Goal: Transaction & Acquisition: Purchase product/service

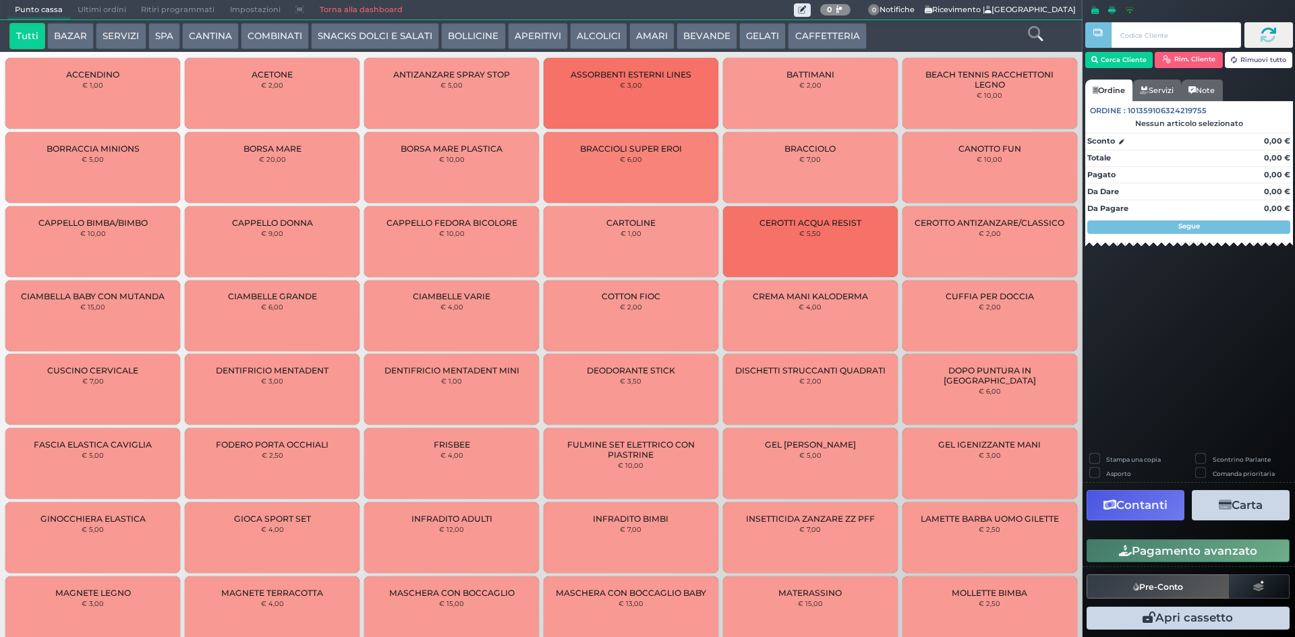
click at [810, 34] on button "CAFFETTERIA" at bounding box center [827, 36] width 78 height 27
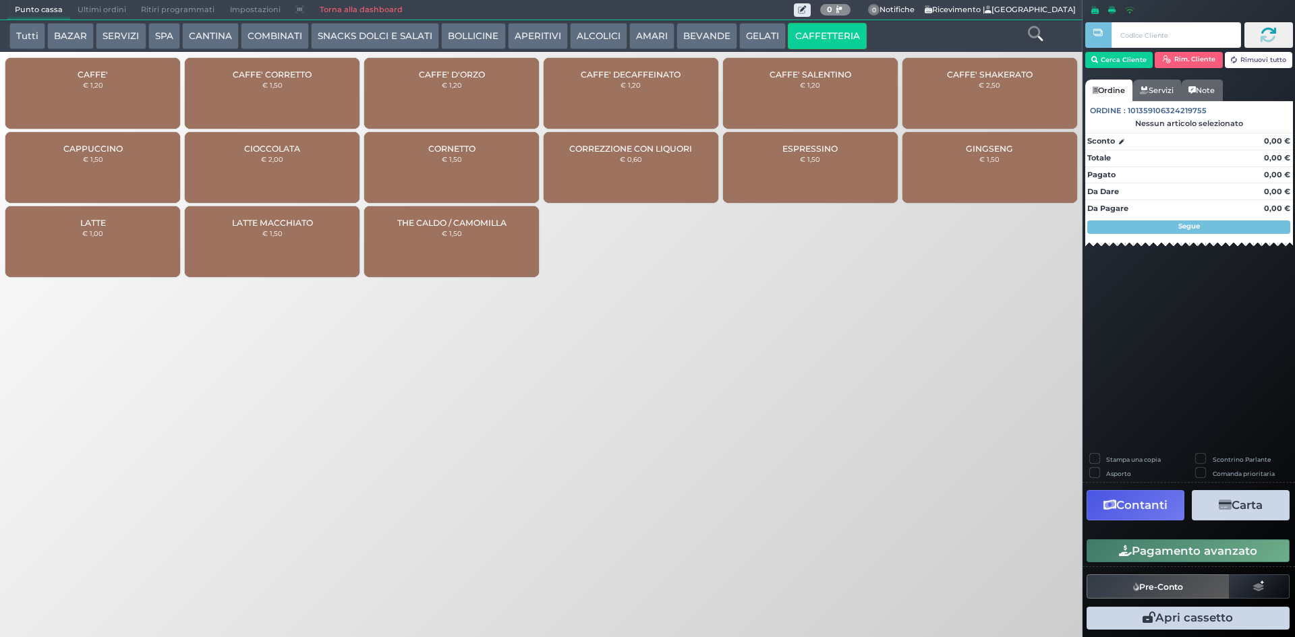
click at [936, 160] on div "GINGSENG € 1,50" at bounding box center [989, 167] width 175 height 71
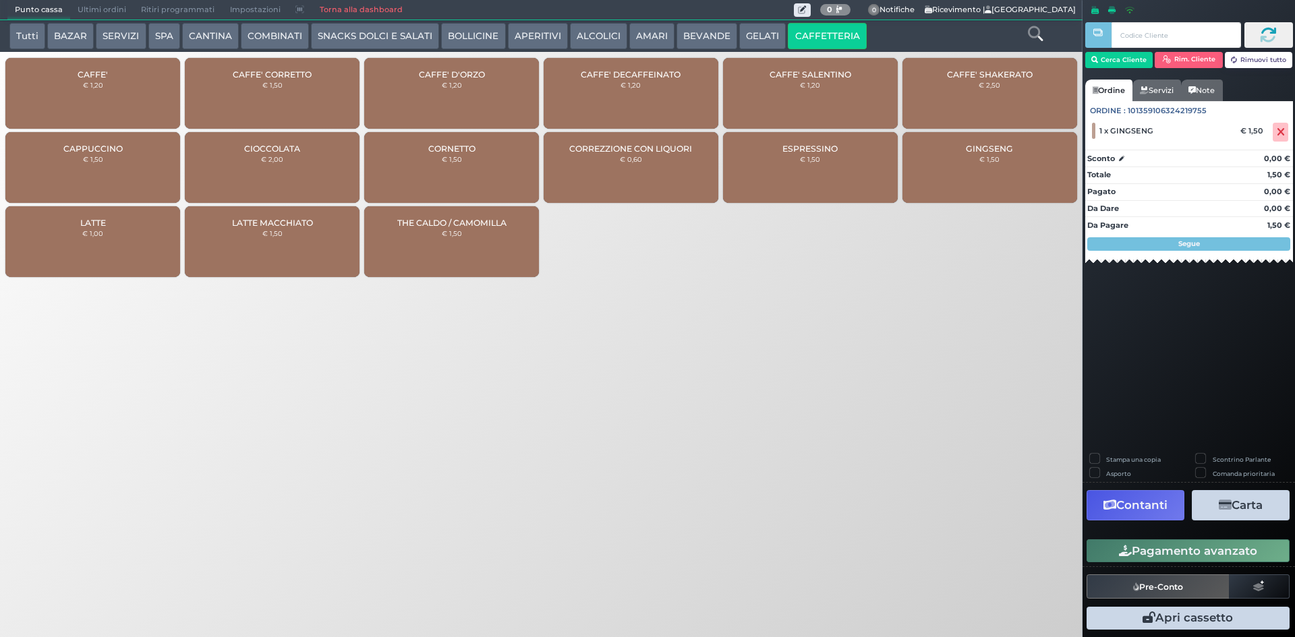
click at [1155, 545] on button "Pagamento avanzato" at bounding box center [1188, 551] width 203 height 23
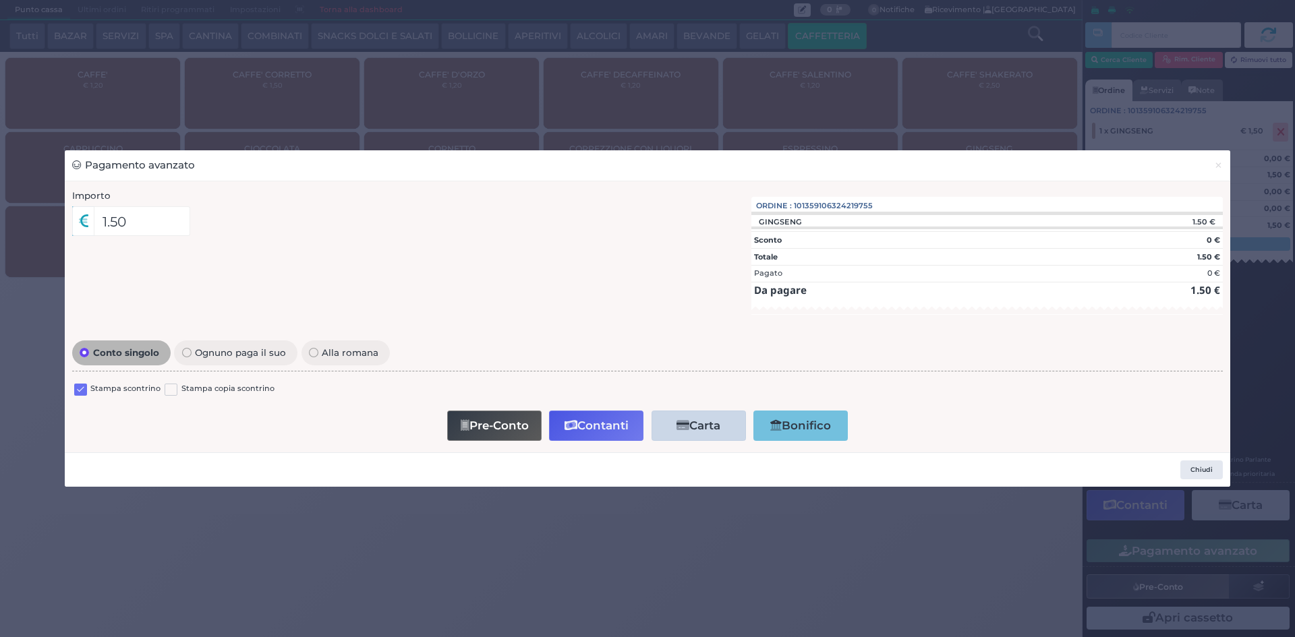
click at [78, 391] on label at bounding box center [80, 390] width 13 height 13
click at [0, 0] on input "checkbox" at bounding box center [0, 0] width 0 height 0
click at [597, 419] on button "Contanti" at bounding box center [596, 426] width 94 height 30
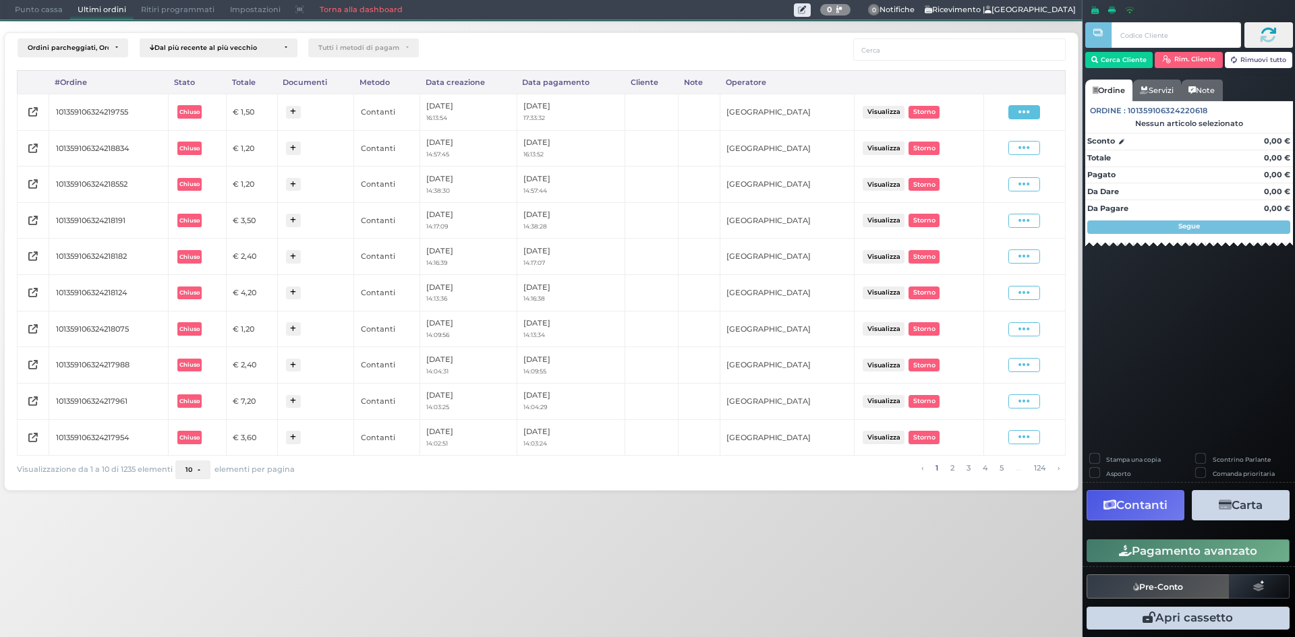
click at [1035, 109] on span at bounding box center [1024, 112] width 32 height 14
click at [989, 152] on span "Ristampa Pre-Conto" at bounding box center [991, 151] width 55 height 23
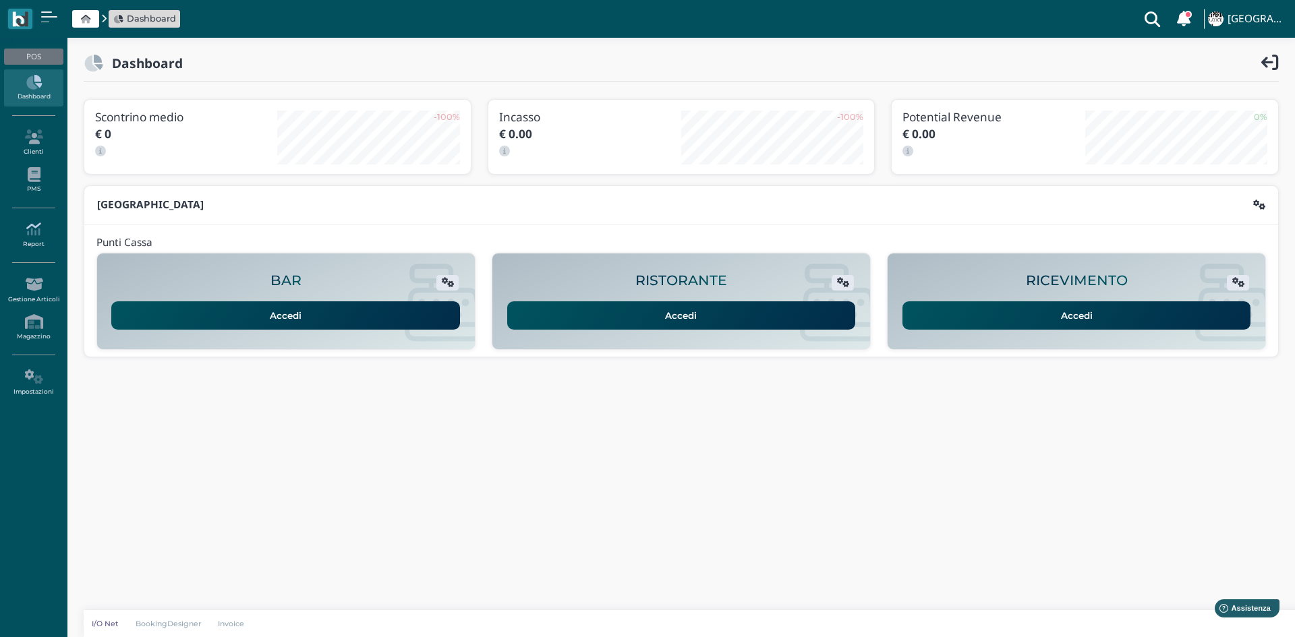
click at [35, 239] on link "Report" at bounding box center [33, 234] width 59 height 37
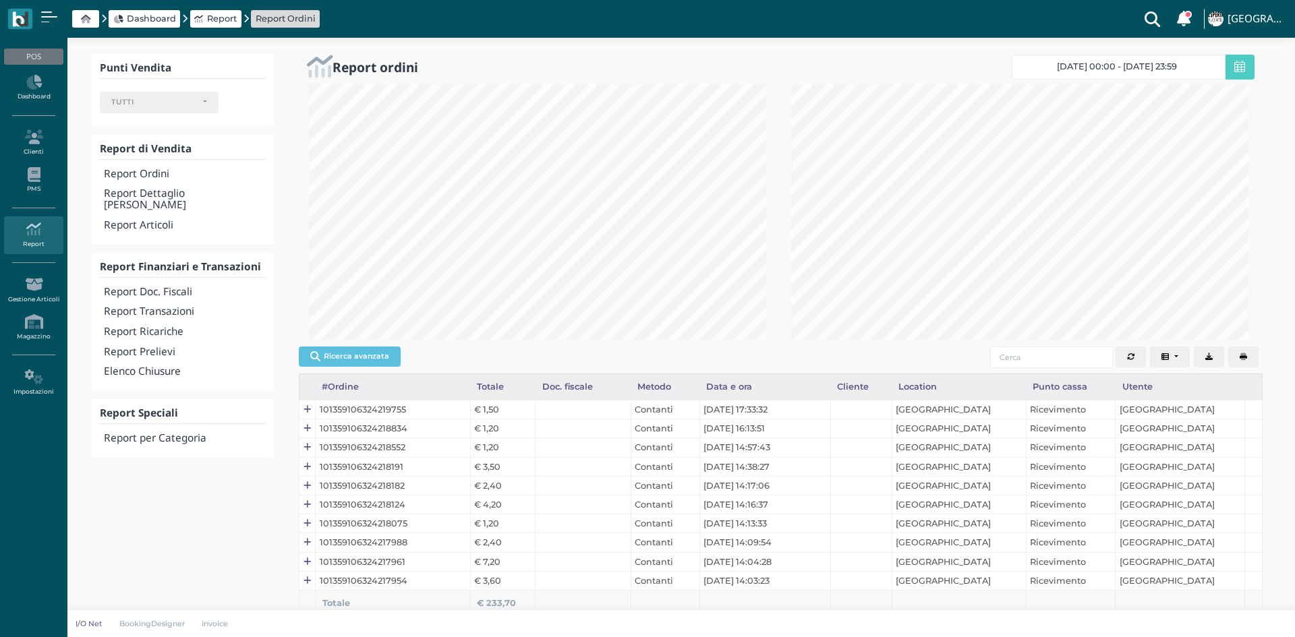
select select
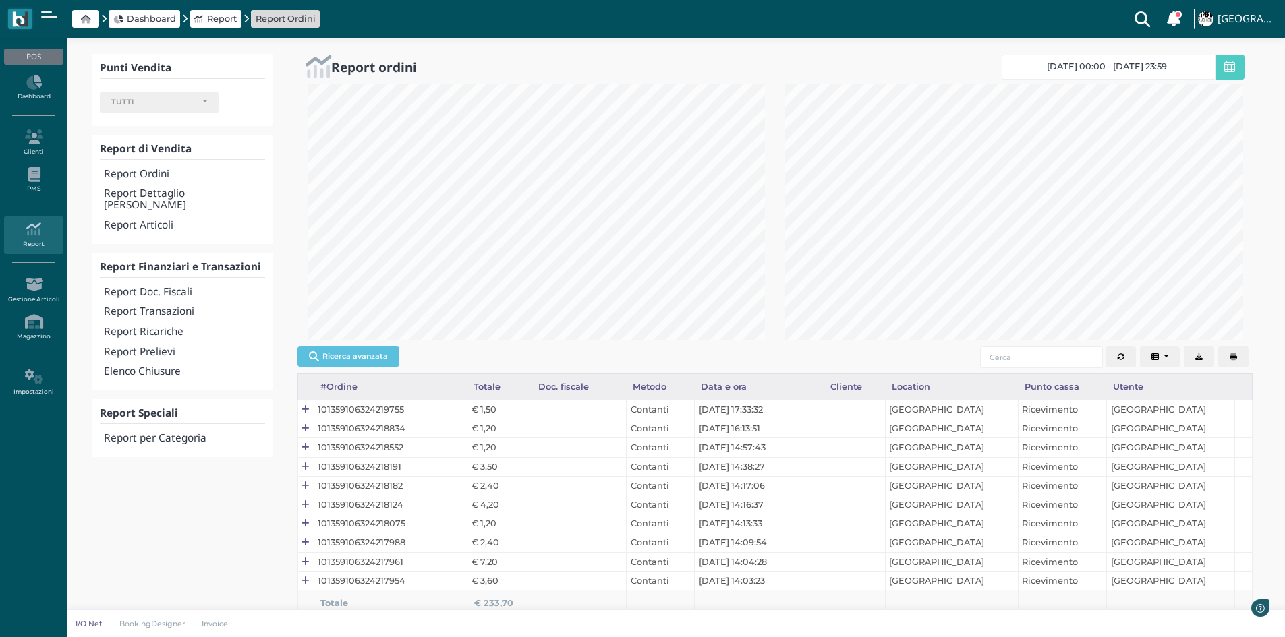
scroll to position [256, 478]
click at [175, 306] on h4 "Report Transazioni" at bounding box center [184, 311] width 161 height 11
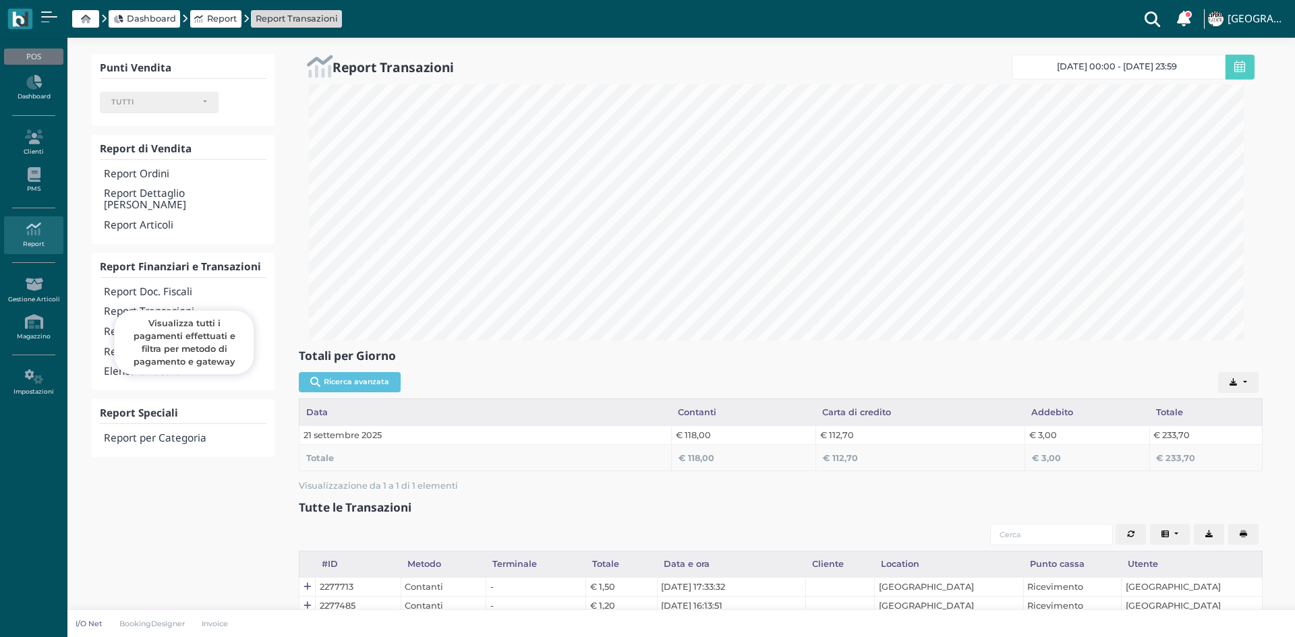
select select
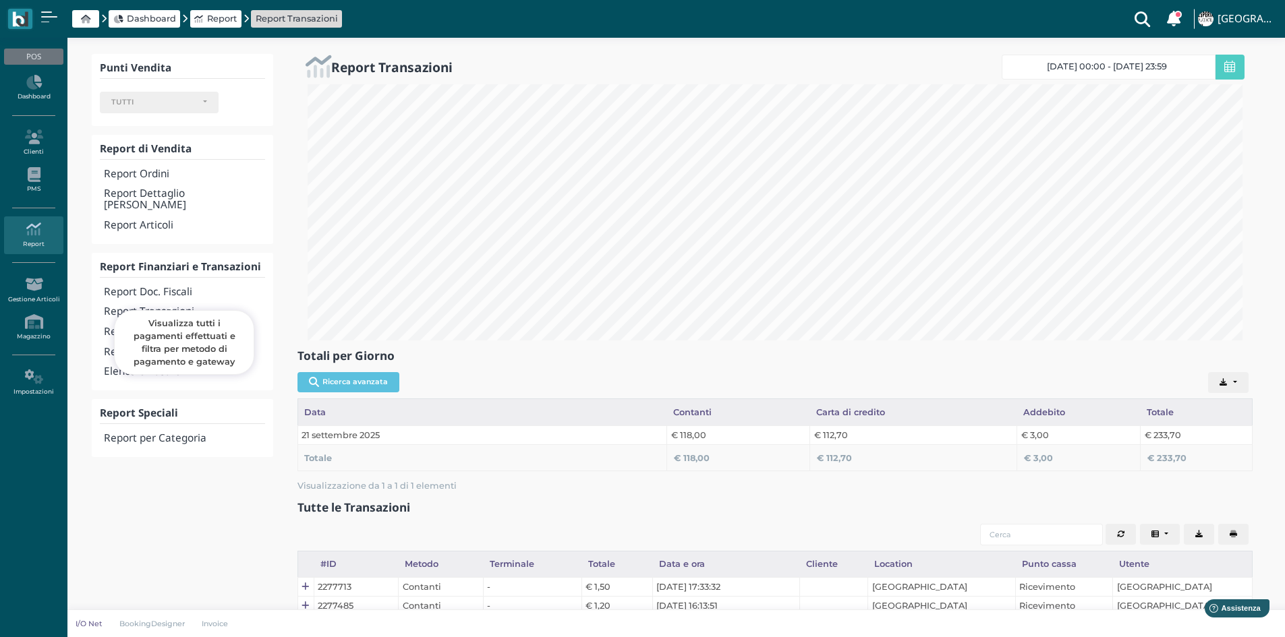
scroll to position [256, 955]
click at [87, 16] on icon at bounding box center [85, 19] width 9 height 9
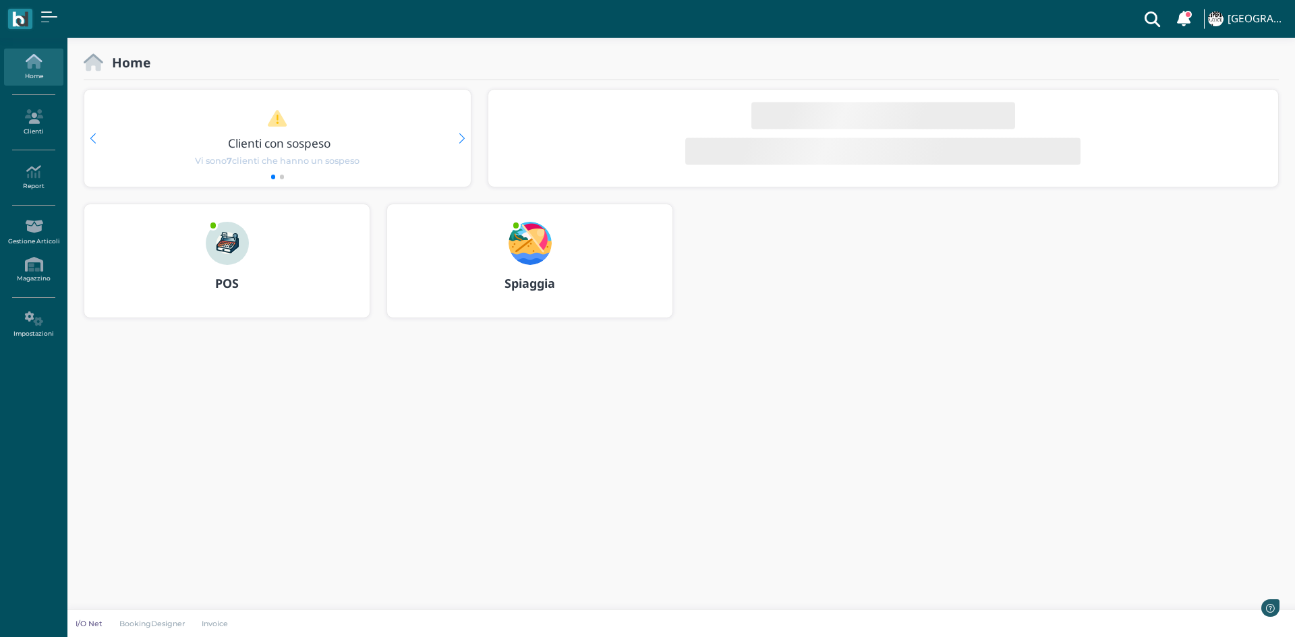
click at [318, 288] on h3 "POS" at bounding box center [226, 283] width 261 height 13
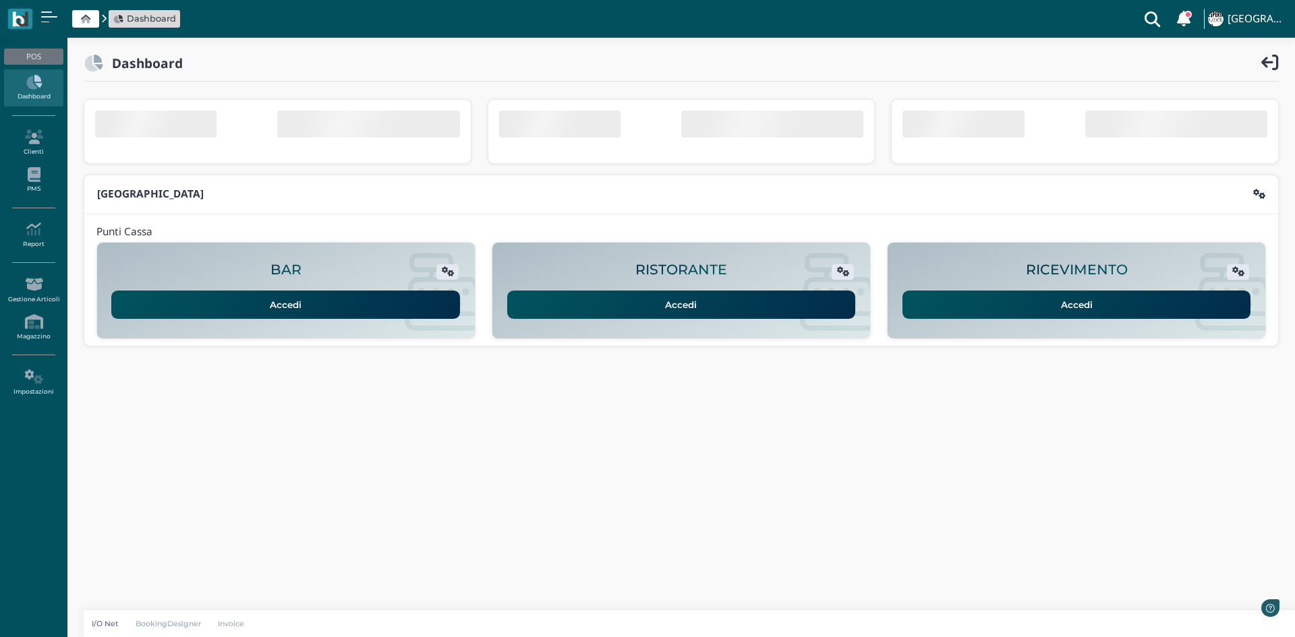
click at [970, 326] on div "RICEVIMENTO Accedi" at bounding box center [1077, 290] width 378 height 81
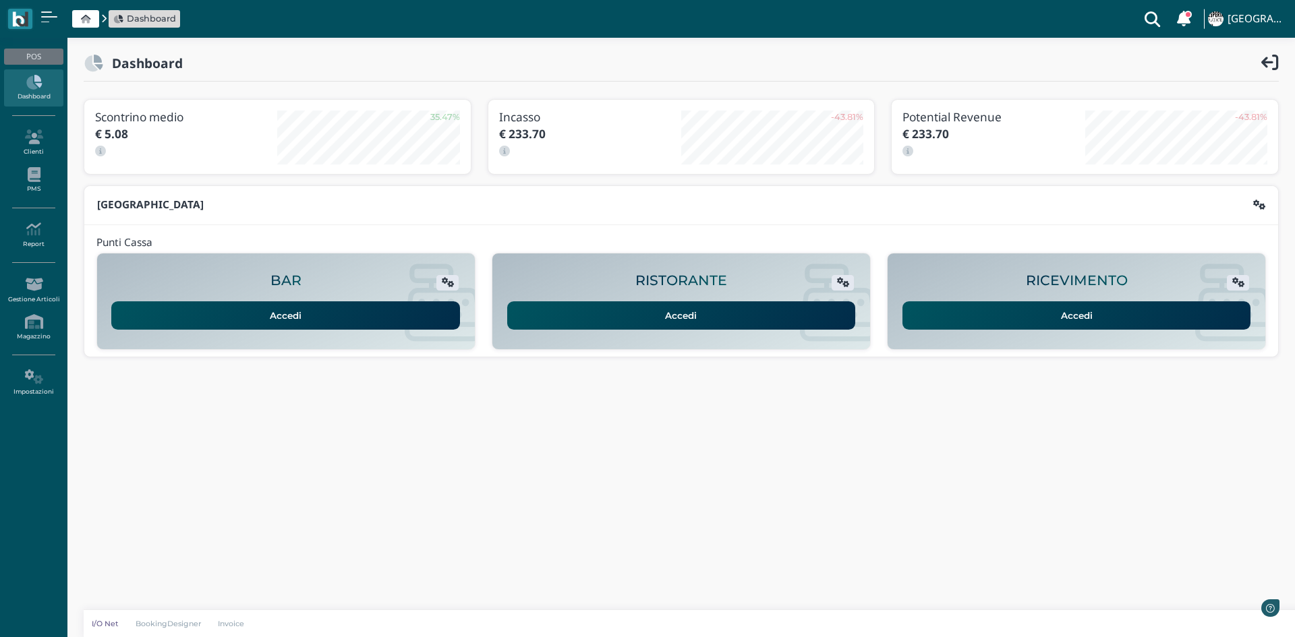
click at [973, 314] on link "Accedi" at bounding box center [1076, 315] width 349 height 28
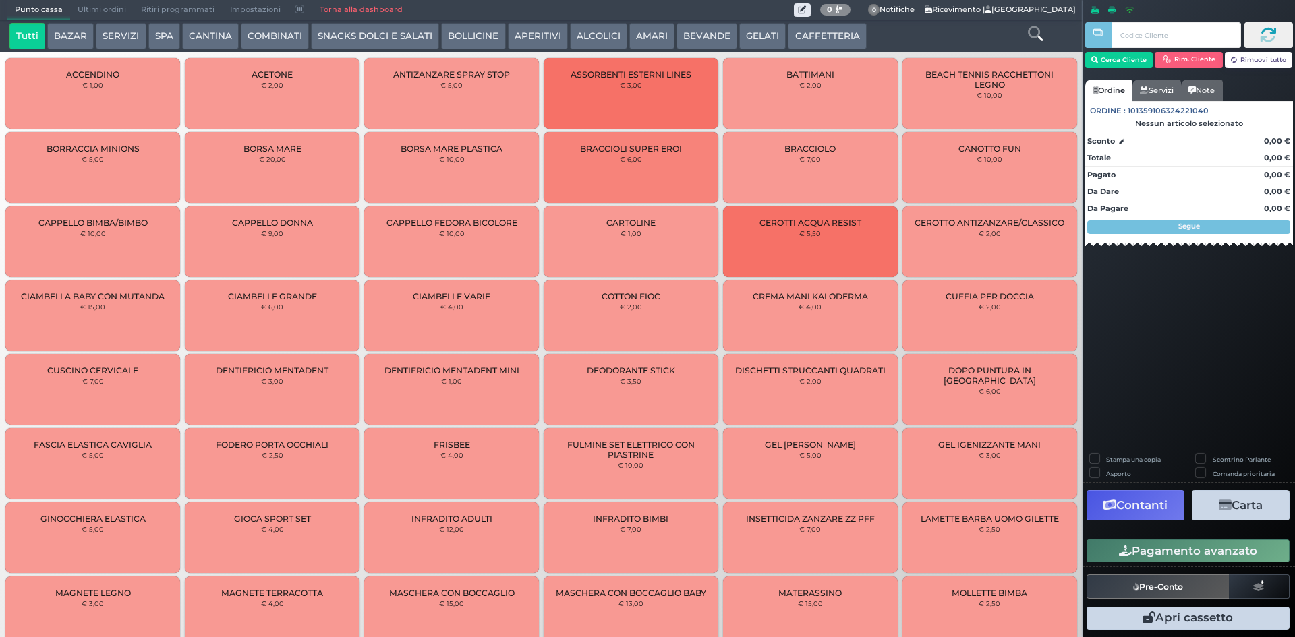
click at [526, 40] on button "APERITIVI" at bounding box center [538, 36] width 60 height 27
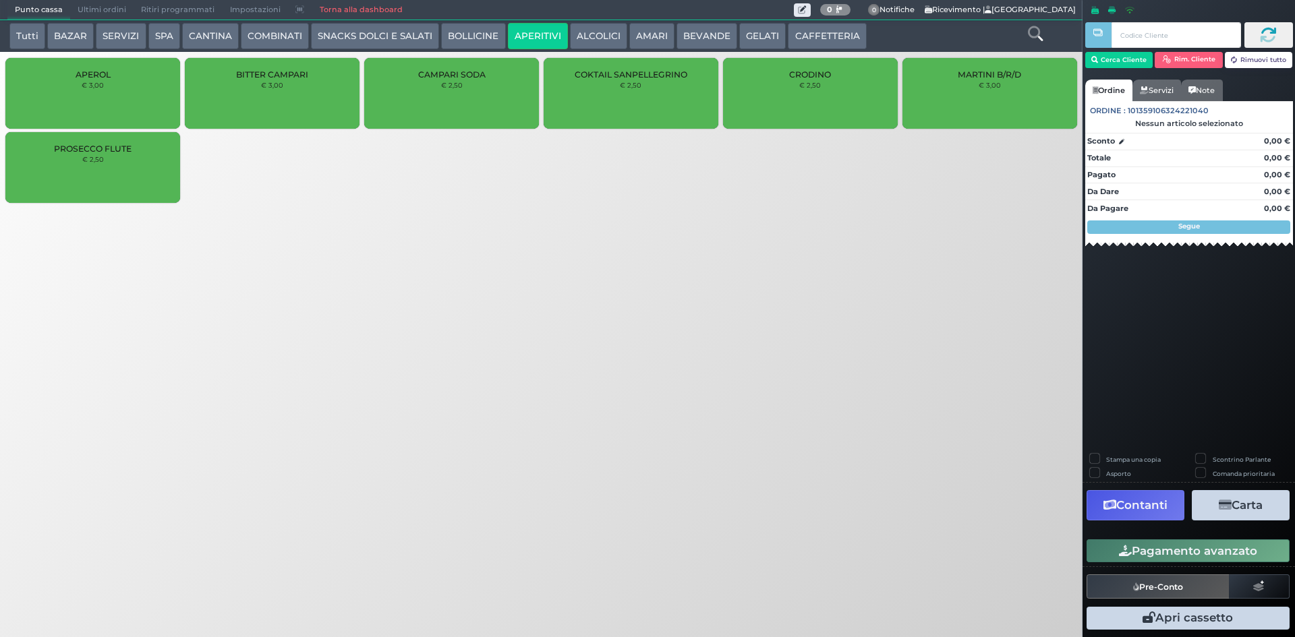
click at [456, 38] on button "BOLLICINE" at bounding box center [473, 36] width 64 height 27
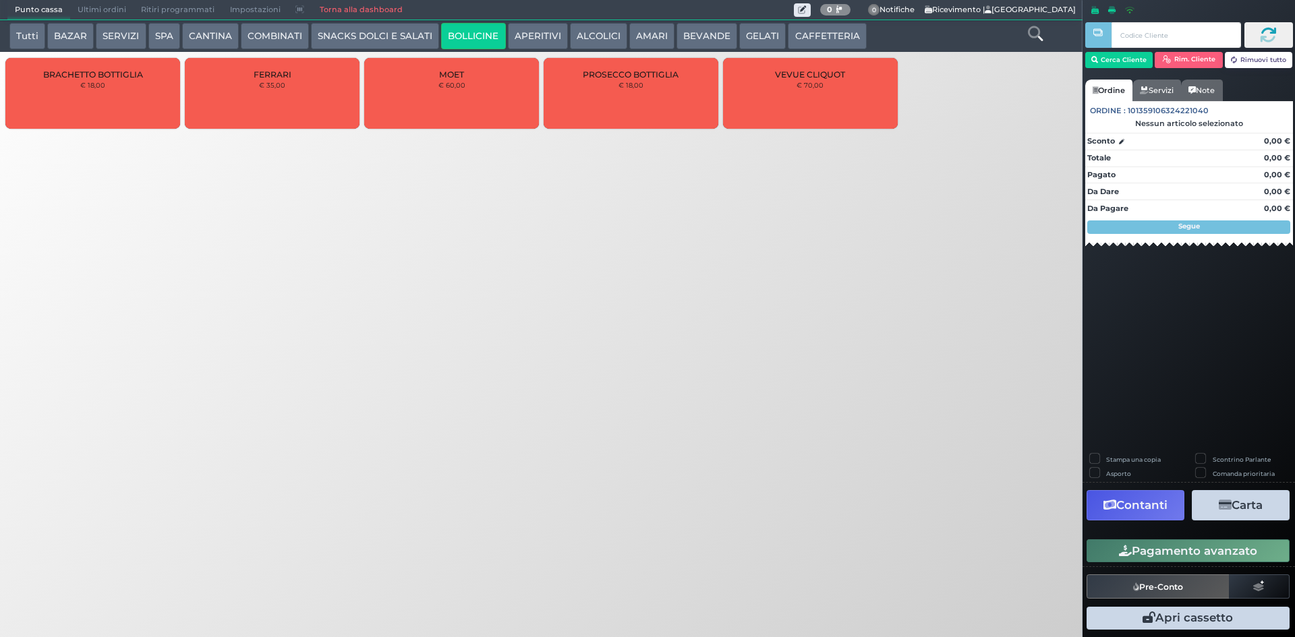
click at [332, 32] on button "SNACKS DOLCI E SALATI" at bounding box center [375, 36] width 128 height 27
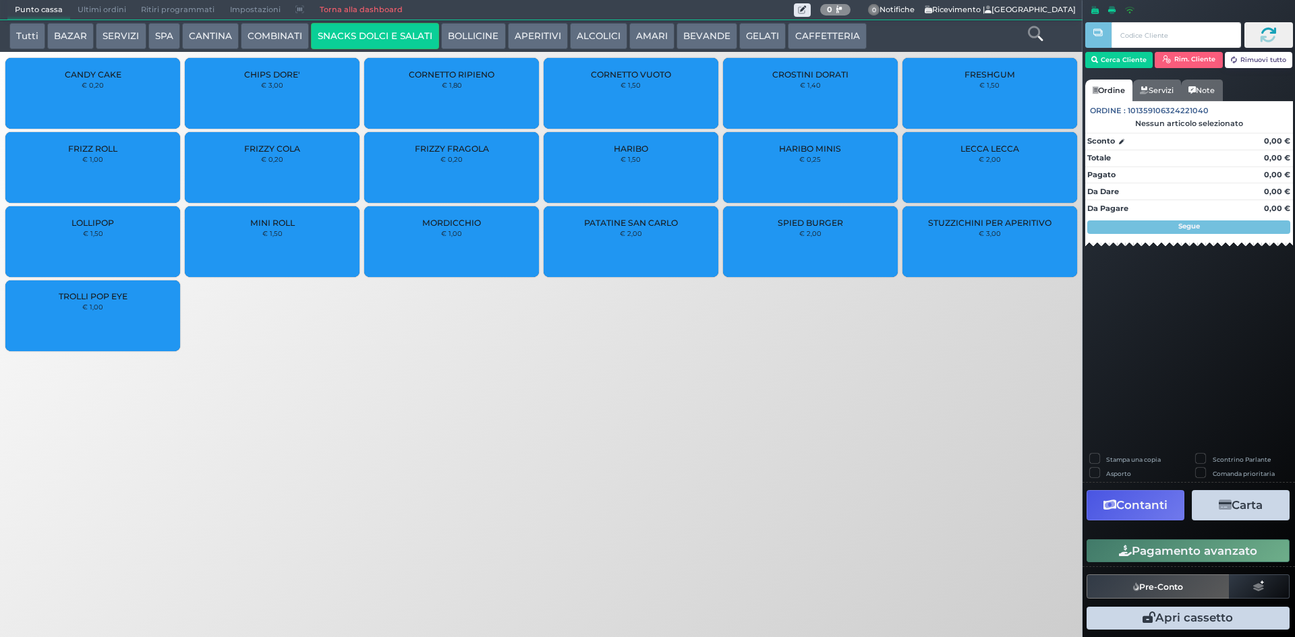
click at [279, 32] on button "COMBINATI" at bounding box center [275, 36] width 68 height 27
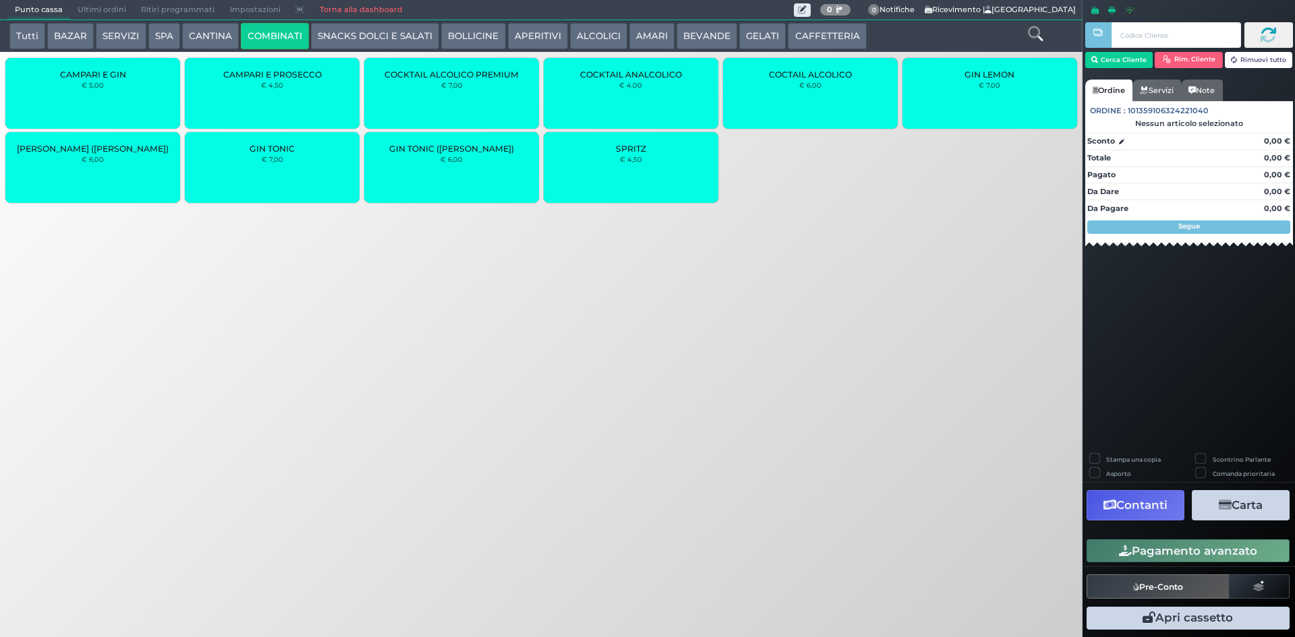
click at [641, 169] on div "SPRITZ € 4,50" at bounding box center [631, 167] width 175 height 71
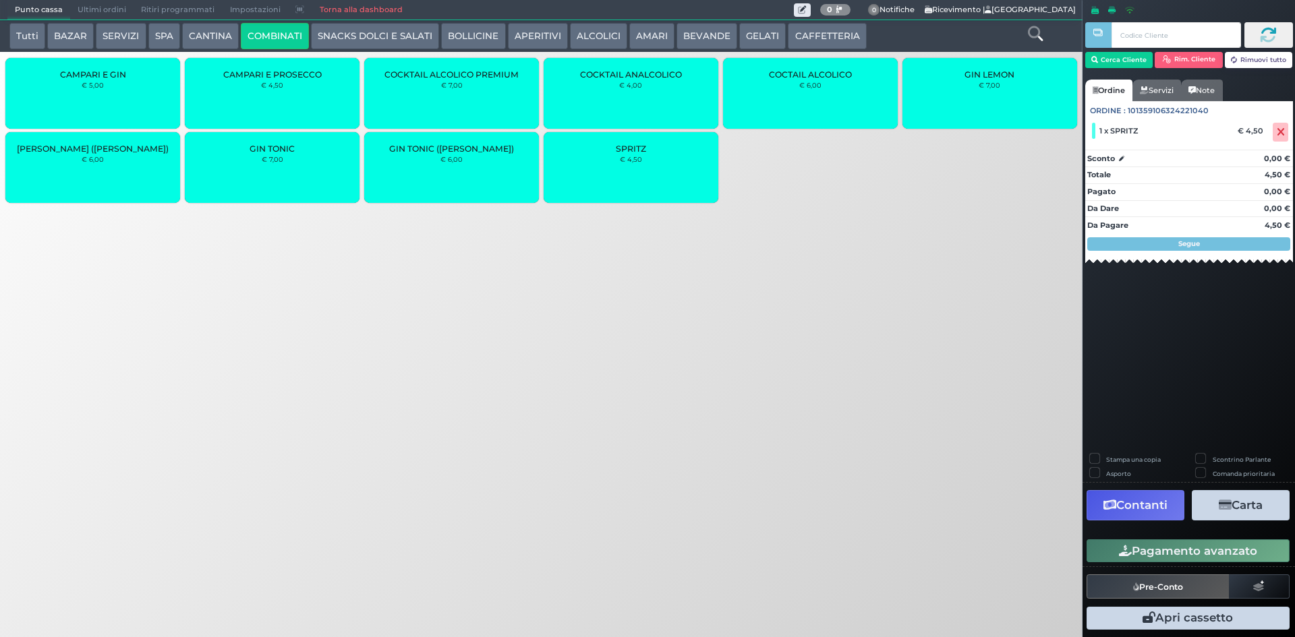
click at [33, 36] on button "Tutti" at bounding box center [27, 36] width 36 height 27
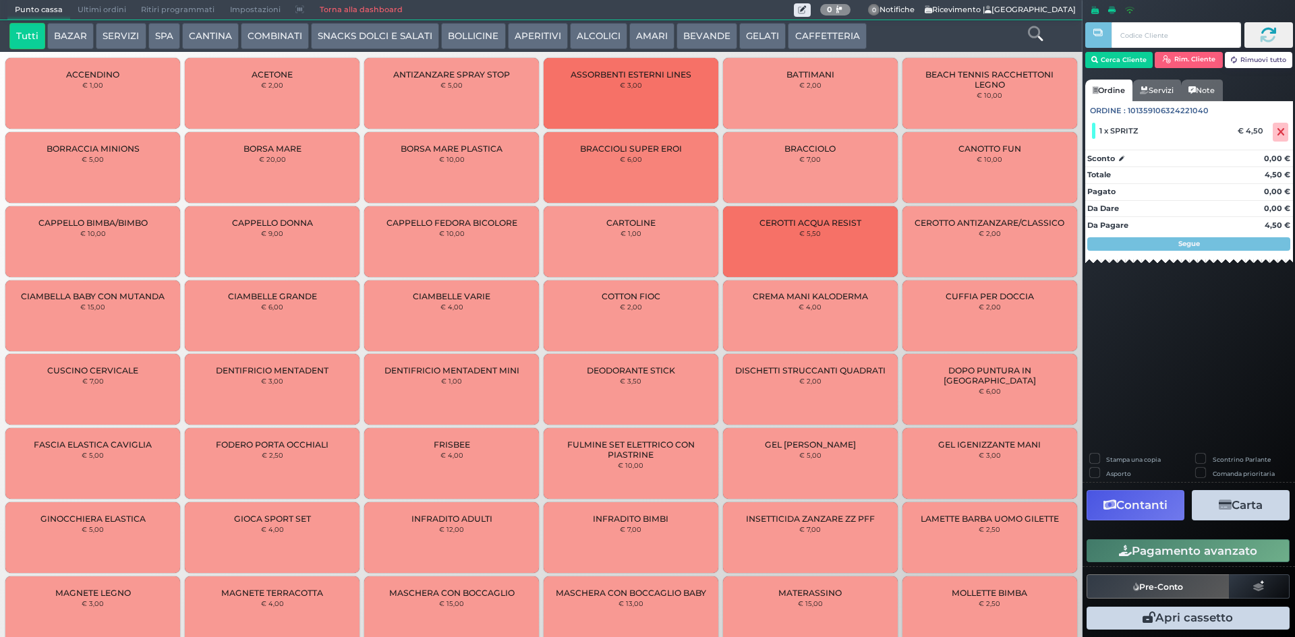
click at [1037, 28] on icon at bounding box center [1035, 33] width 15 height 15
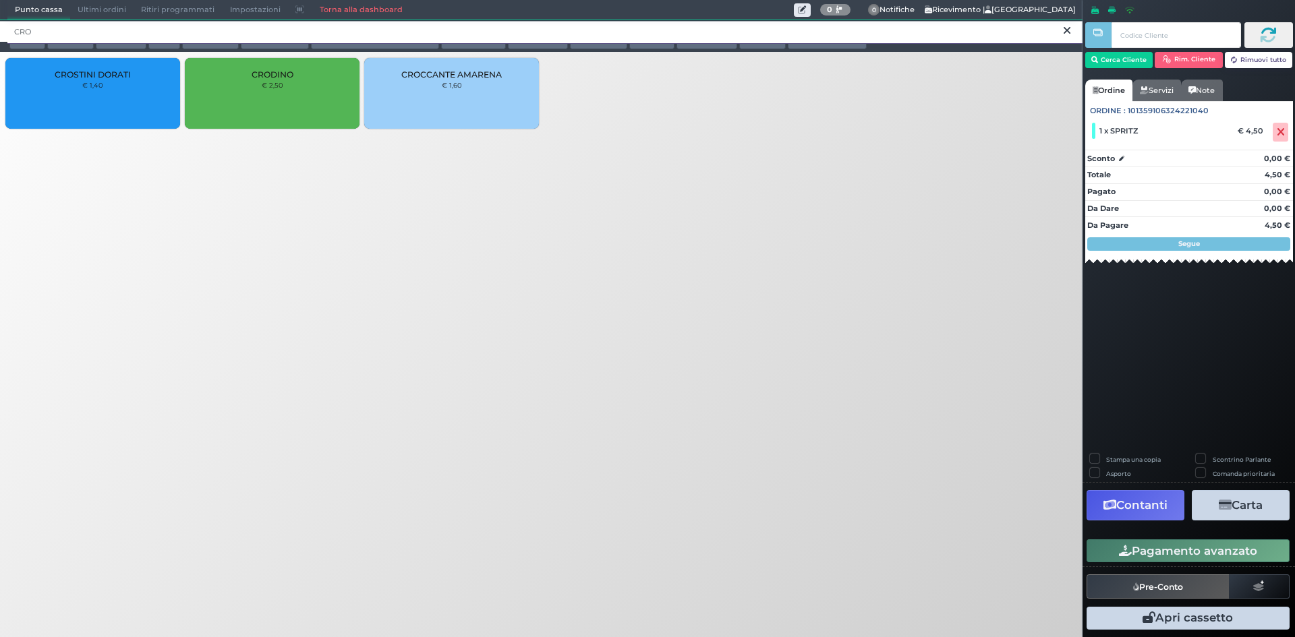
type input "CRO"
click at [310, 110] on div "CRODINO € 2,50" at bounding box center [272, 93] width 175 height 71
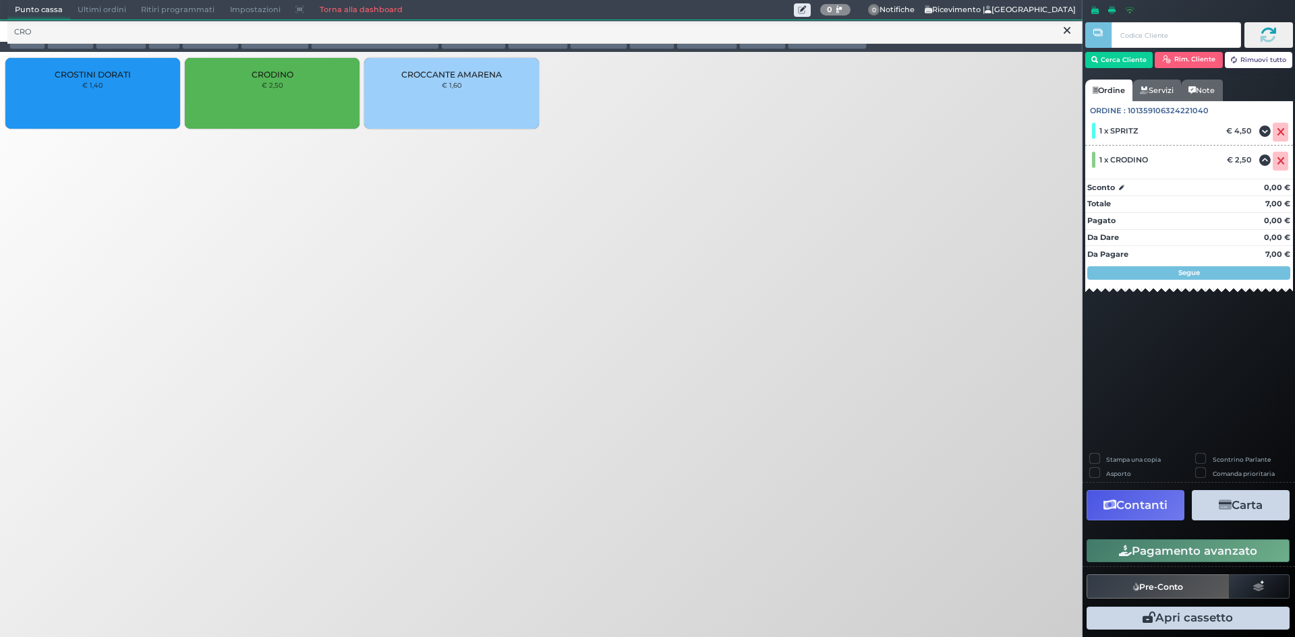
click at [1067, 28] on icon at bounding box center [1067, 30] width 7 height 13
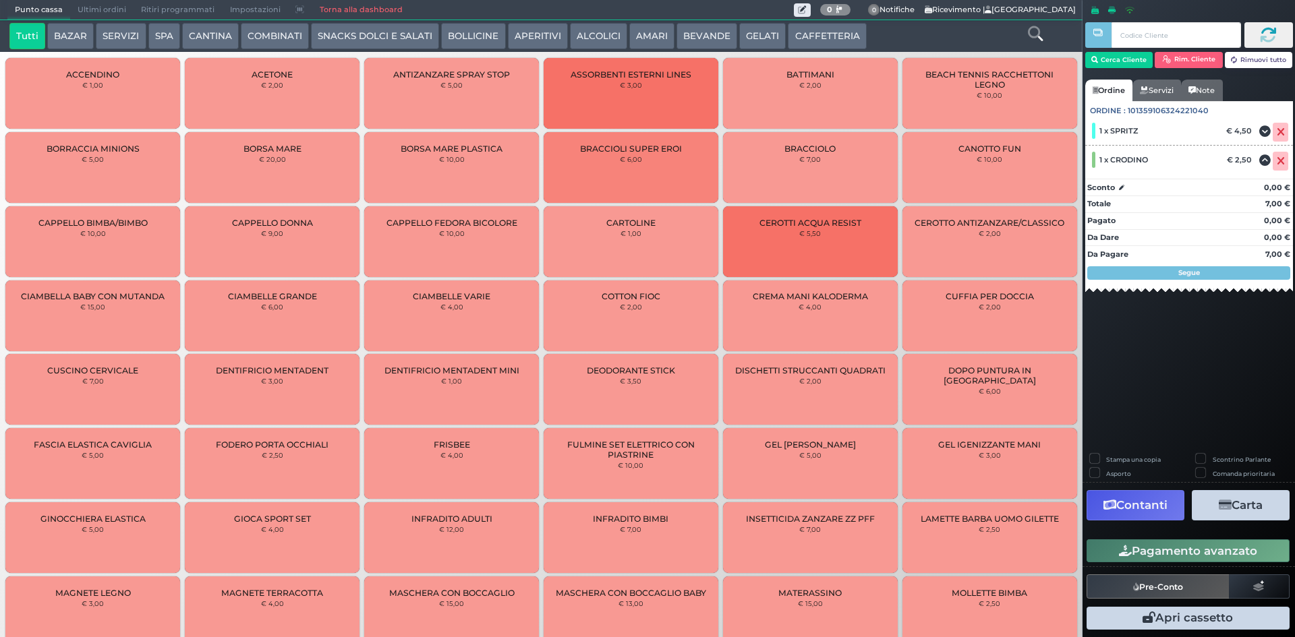
click at [550, 35] on button "APERITIVI" at bounding box center [538, 36] width 60 height 27
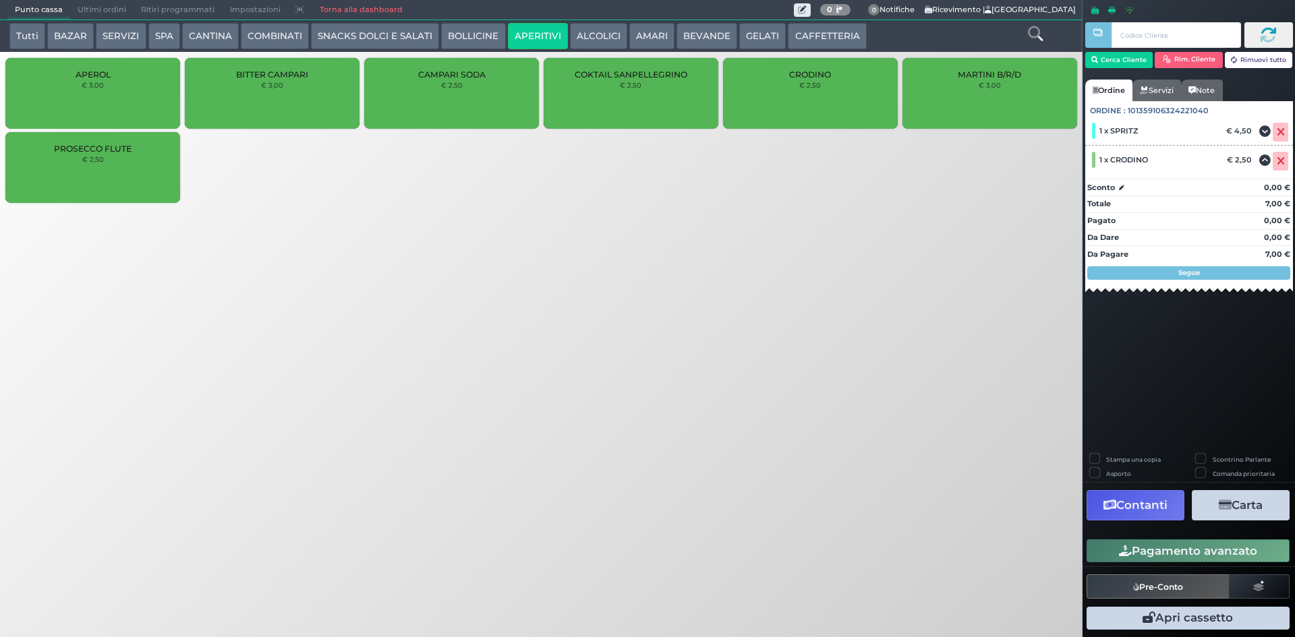
click at [418, 33] on button "SNACKS DOLCI E SALATI" at bounding box center [375, 36] width 128 height 27
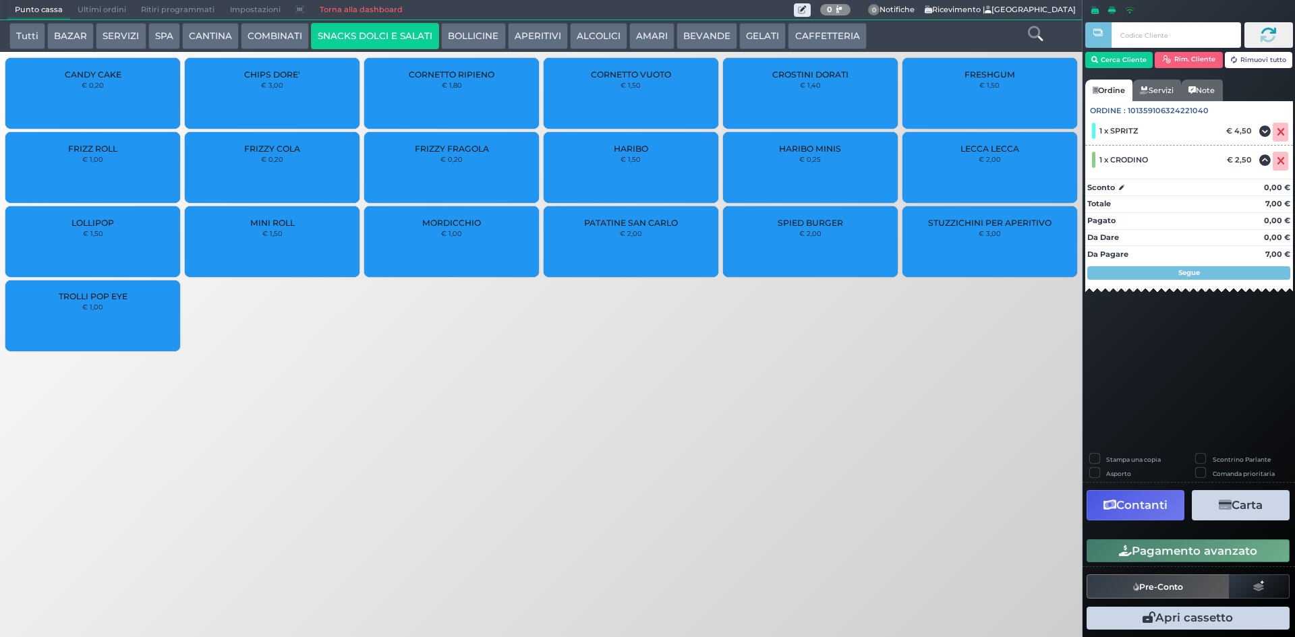
click at [639, 254] on div "PATATINE SAN CARLO € 2,00" at bounding box center [631, 241] width 175 height 71
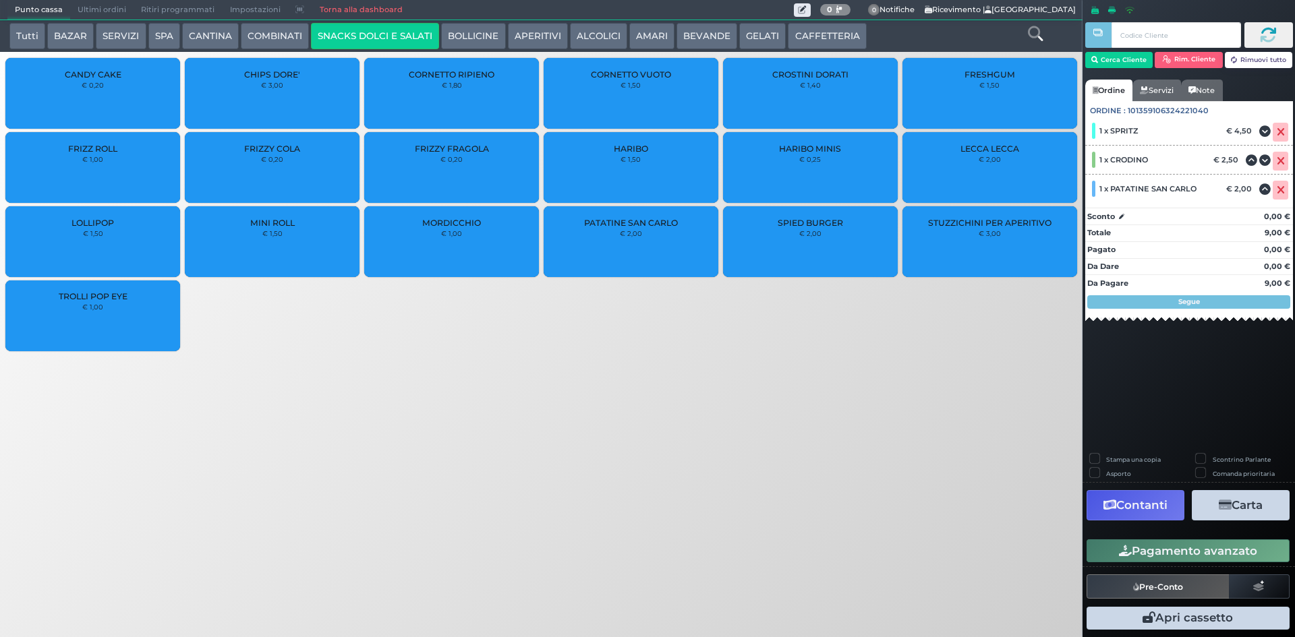
click at [1150, 558] on button "Pagamento avanzato" at bounding box center [1188, 551] width 203 height 23
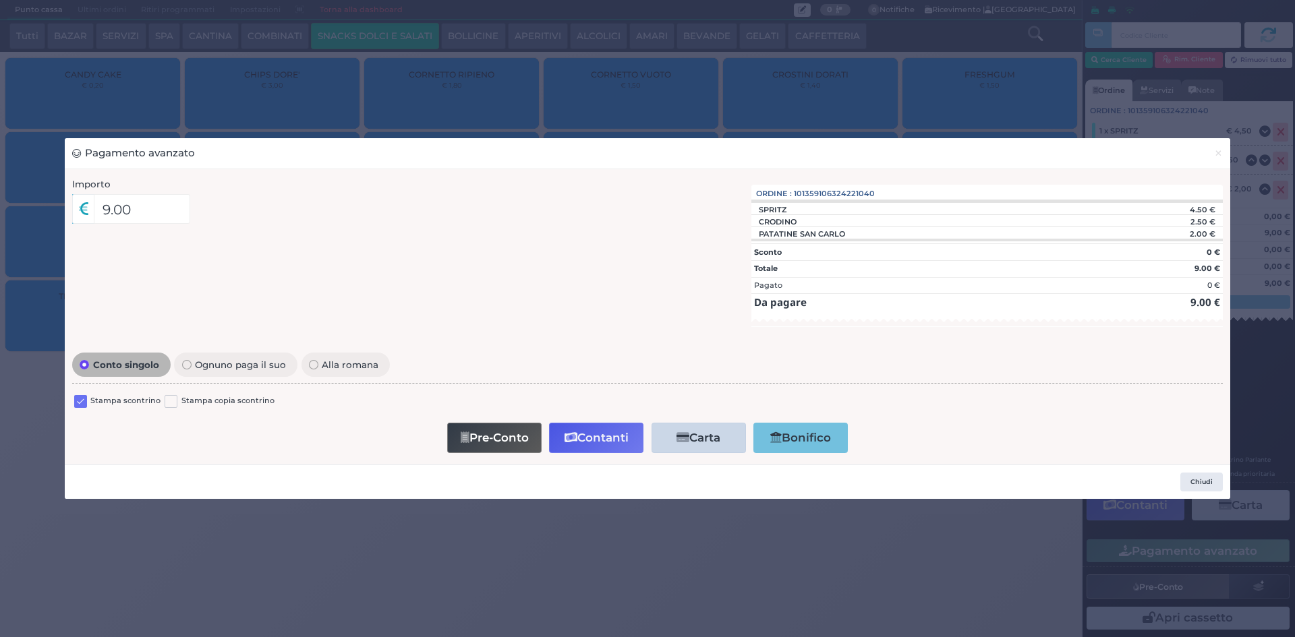
click at [82, 399] on label at bounding box center [80, 401] width 13 height 13
click at [0, 0] on input "checkbox" at bounding box center [0, 0] width 0 height 0
click at [618, 431] on button "Contanti" at bounding box center [596, 438] width 94 height 30
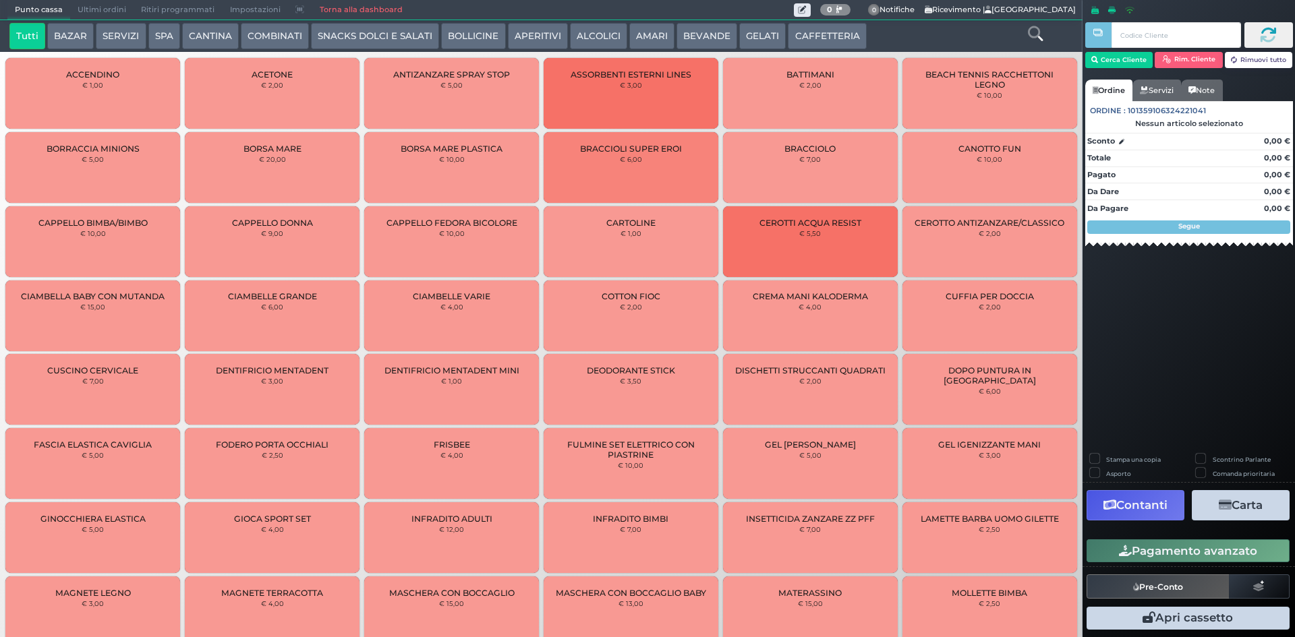
click at [74, 9] on span "Ultimi ordini" at bounding box center [101, 10] width 63 height 19
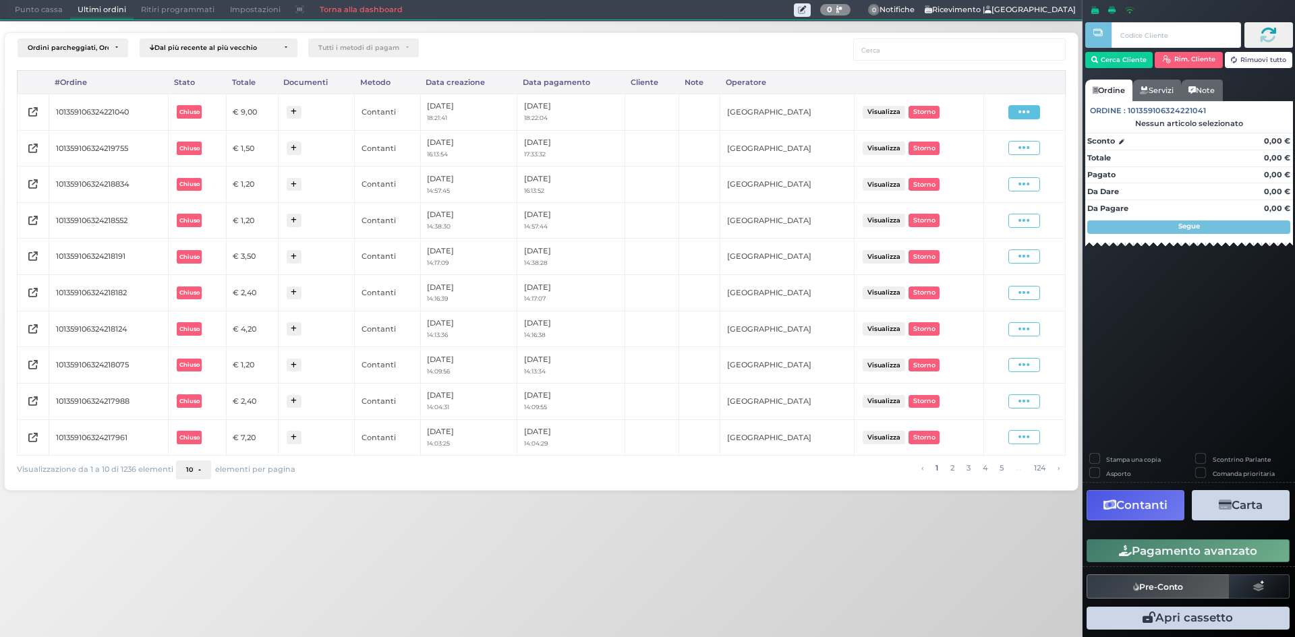
drag, startPoint x: 1018, startPoint y: 111, endPoint x: 984, endPoint y: 142, distance: 45.9
click at [1018, 112] on span at bounding box center [1024, 112] width 32 height 14
click at [983, 148] on span "Ristampa Pre-Conto" at bounding box center [991, 151] width 55 height 23
click at [22, 9] on span "Punto cassa" at bounding box center [38, 10] width 63 height 19
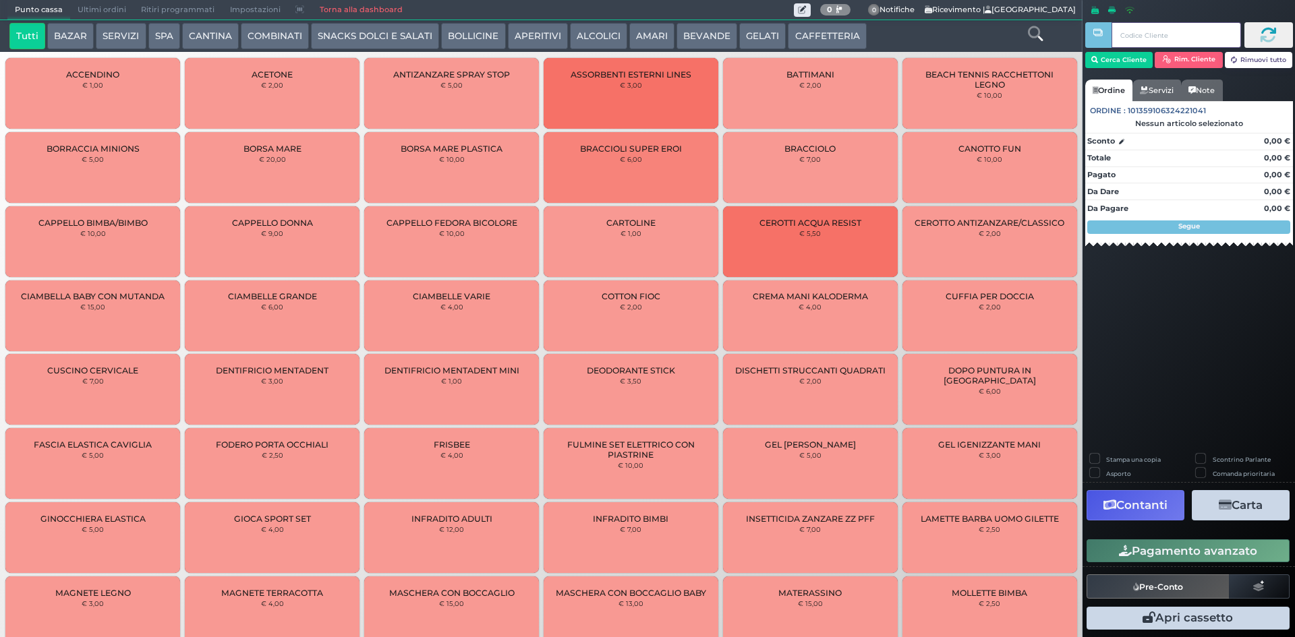
click at [1127, 39] on input "text" at bounding box center [1175, 35] width 129 height 26
click at [1114, 57] on button "Cerca Cliente" at bounding box center [1119, 60] width 68 height 16
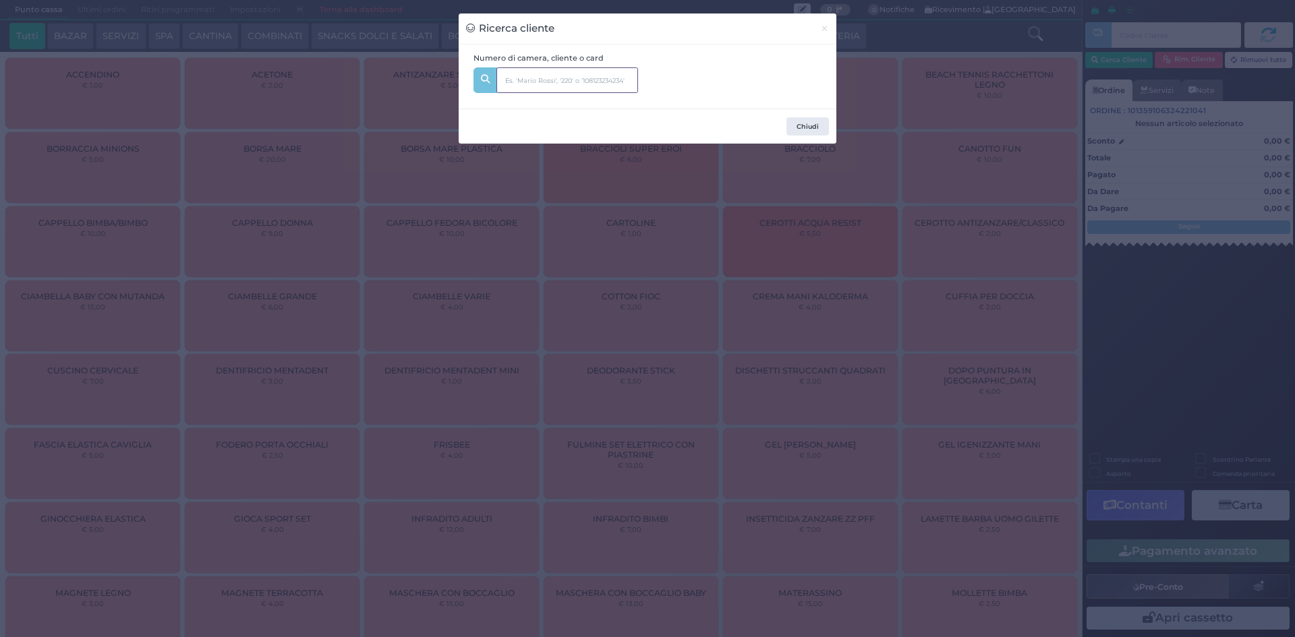
click at [588, 79] on input "text" at bounding box center [567, 80] width 142 height 26
type input "312"
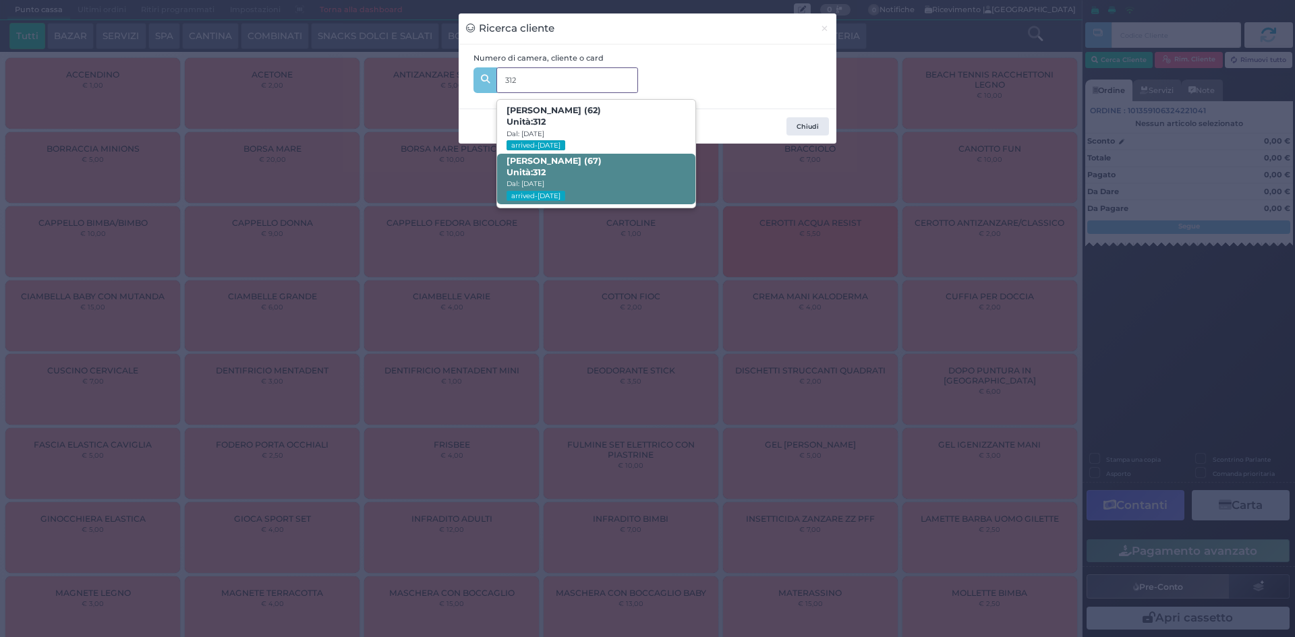
click at [616, 165] on span "[PERSON_NAME] (67) Unità: 312 Dal: [DATE] arrived-[DATE]" at bounding box center [596, 179] width 198 height 51
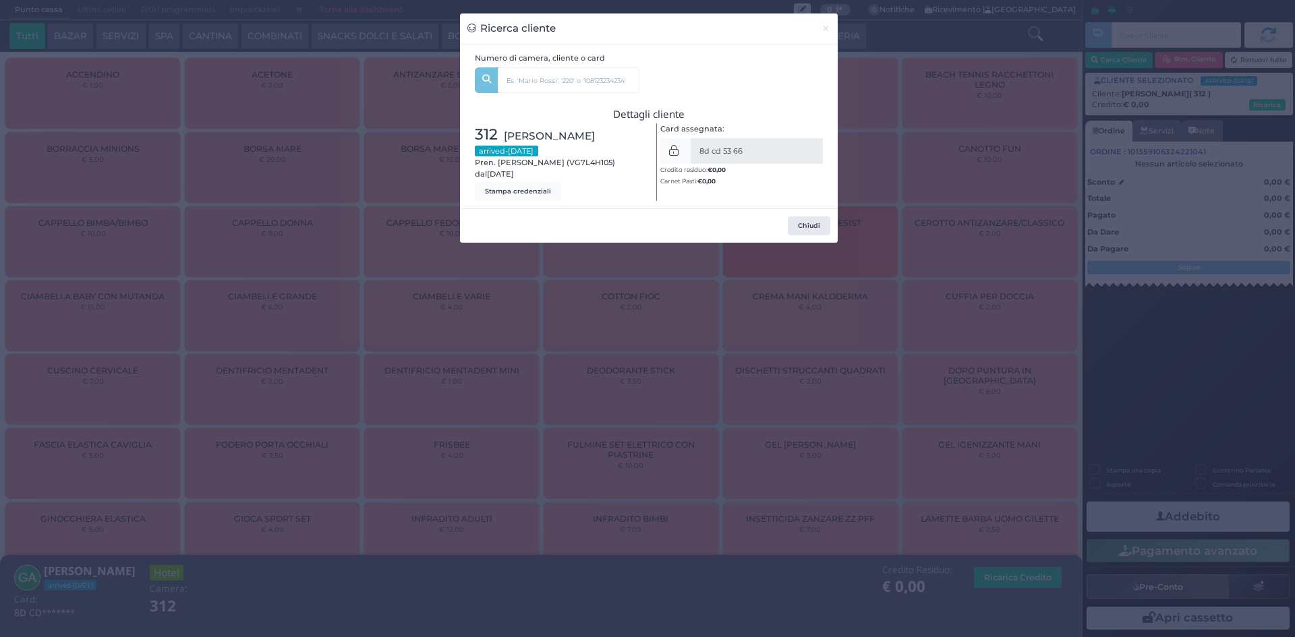
click at [896, 162] on div "Ricerca cliente × Numero di camera, cliente o card 312 [PERSON_NAME] (62) Unità…" at bounding box center [647, 318] width 1295 height 637
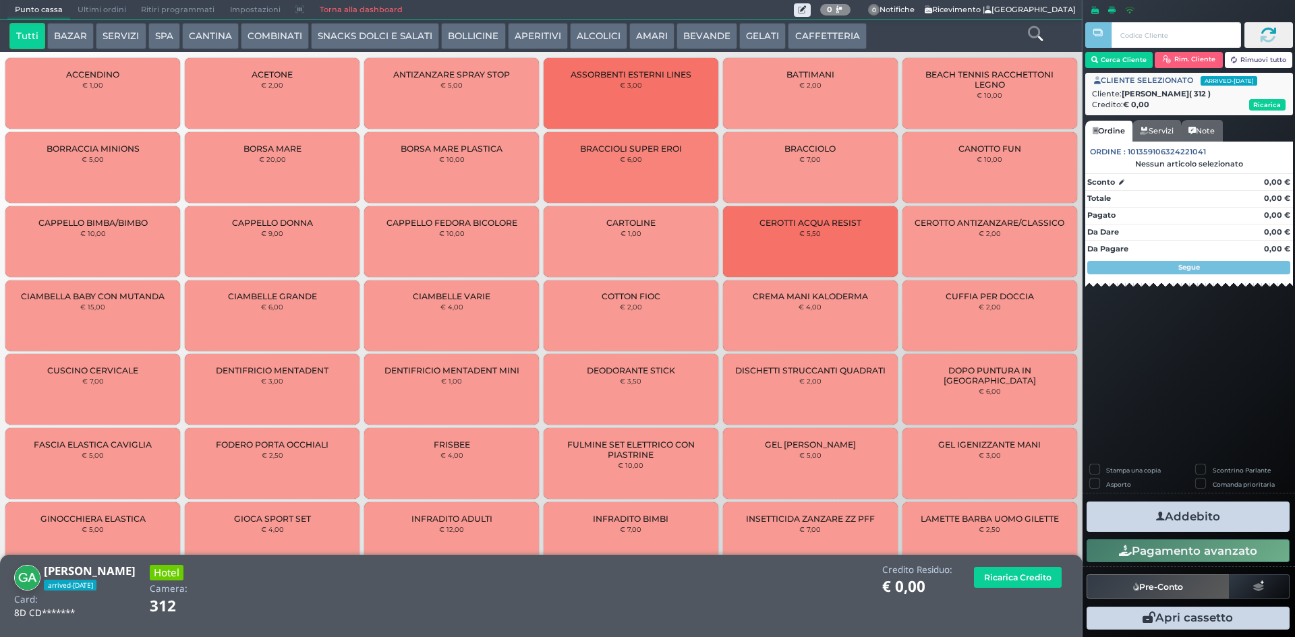
click at [1048, 37] on div at bounding box center [1035, 36] width 90 height 27
click at [1031, 34] on icon at bounding box center [1035, 33] width 15 height 15
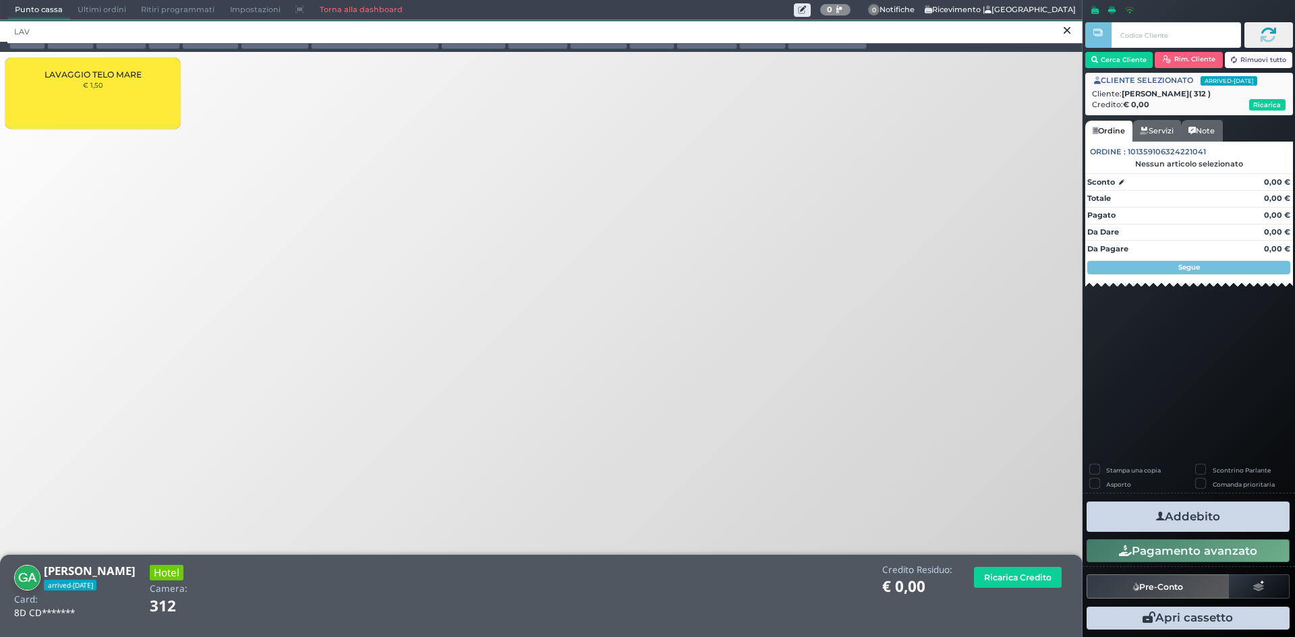
type input "LAV"
click at [114, 106] on div "LAVAGGIO TELO MARE € 1,50" at bounding box center [92, 93] width 175 height 71
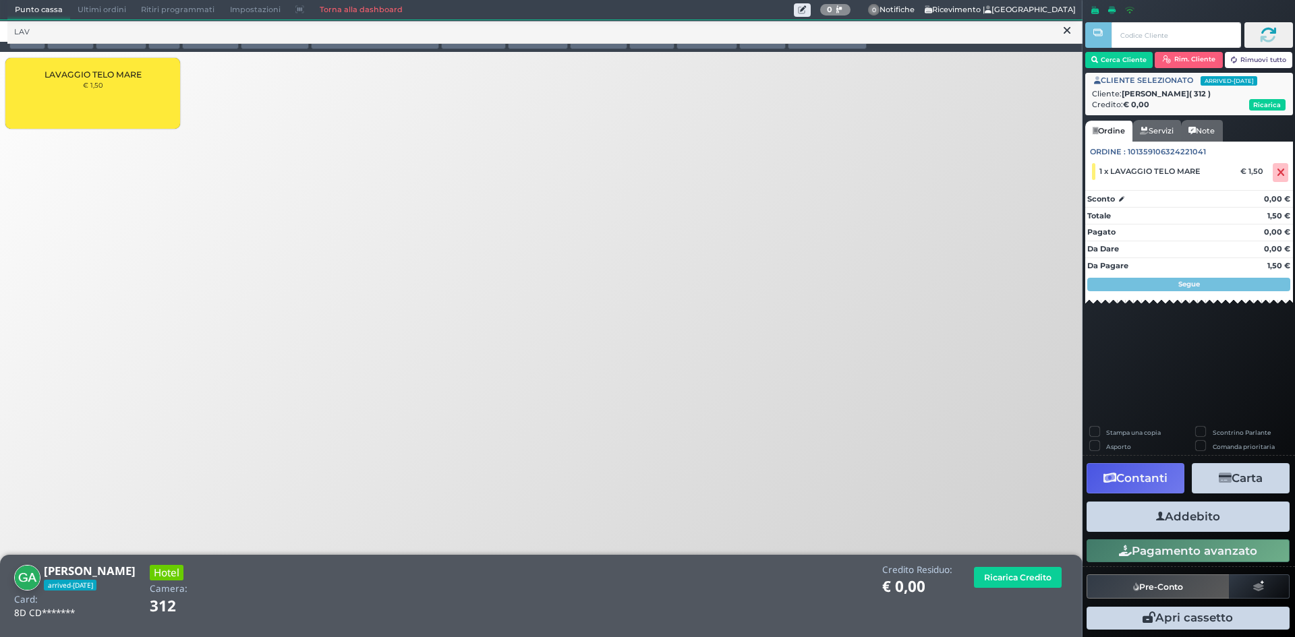
click at [1176, 521] on button "Addebito" at bounding box center [1188, 517] width 203 height 30
